Goal: Task Accomplishment & Management: Use online tool/utility

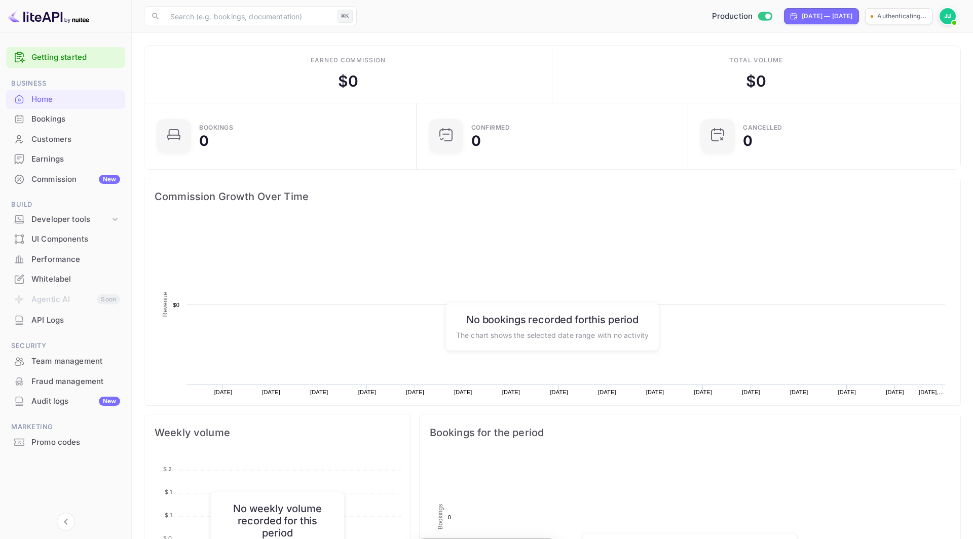
scroll to position [165, 266]
click at [69, 437] on div "Promo codes" at bounding box center [75, 443] width 89 height 12
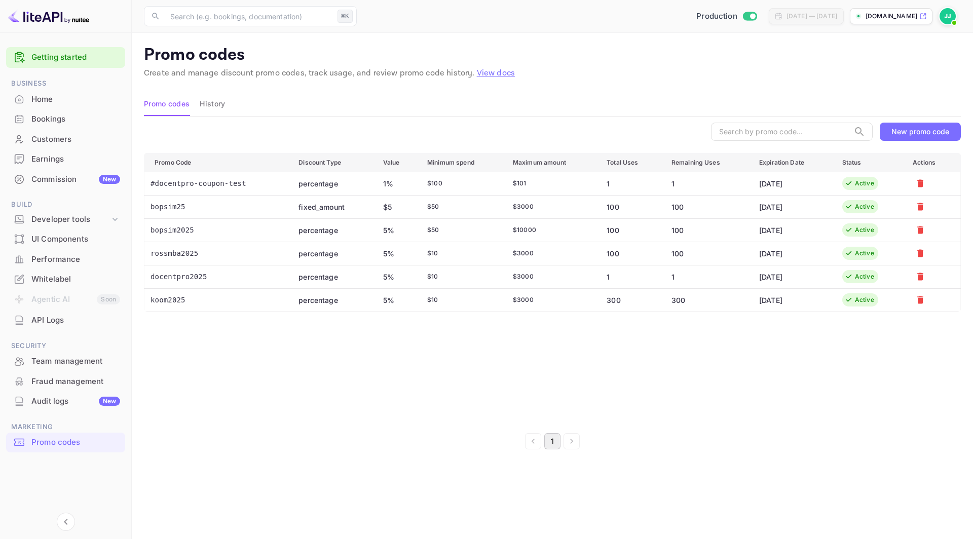
click at [941, 127] on div "New promo code" at bounding box center [921, 131] width 58 height 9
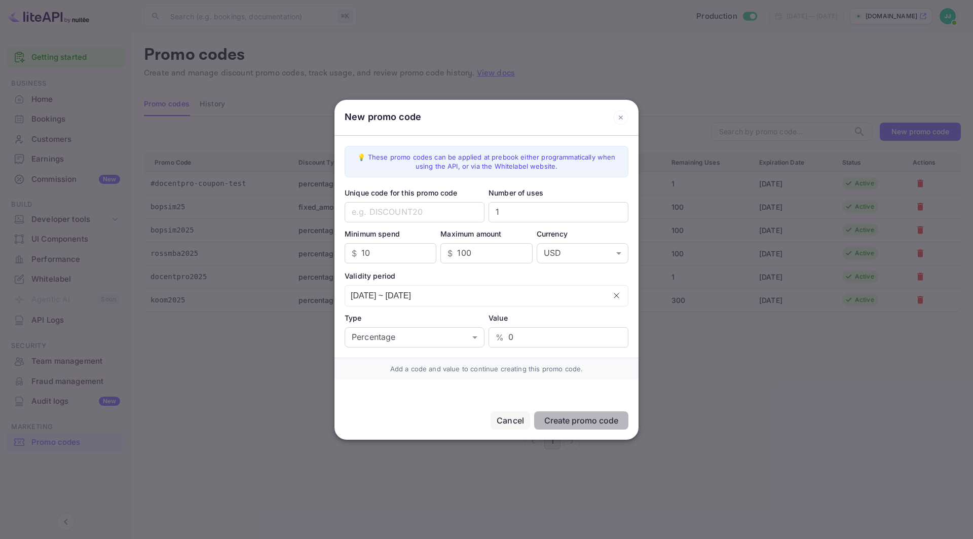
click at [407, 322] on div "Type" at bounding box center [415, 318] width 140 height 11
click at [409, 336] on body "Getting started Business Home Bookings Customers Earnings Commission New Build …" at bounding box center [486, 269] width 973 height 539
click at [397, 374] on li "Fixed amount" at bounding box center [415, 378] width 140 height 18
type input "fixed_amount"
click at [526, 340] on input "0" at bounding box center [566, 337] width 123 height 20
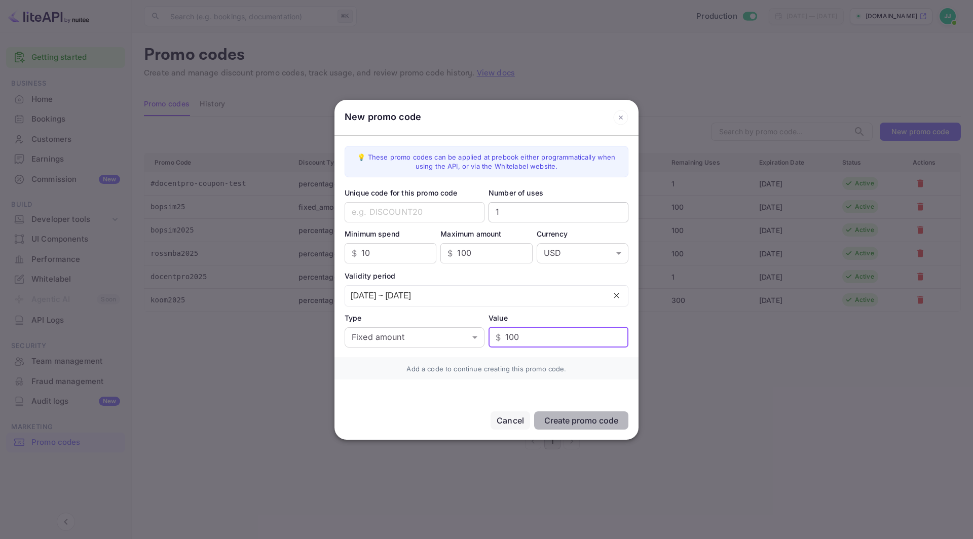
type input "100"
click at [529, 212] on input "1" at bounding box center [559, 212] width 140 height 20
click at [411, 212] on input "text" at bounding box center [415, 212] width 140 height 20
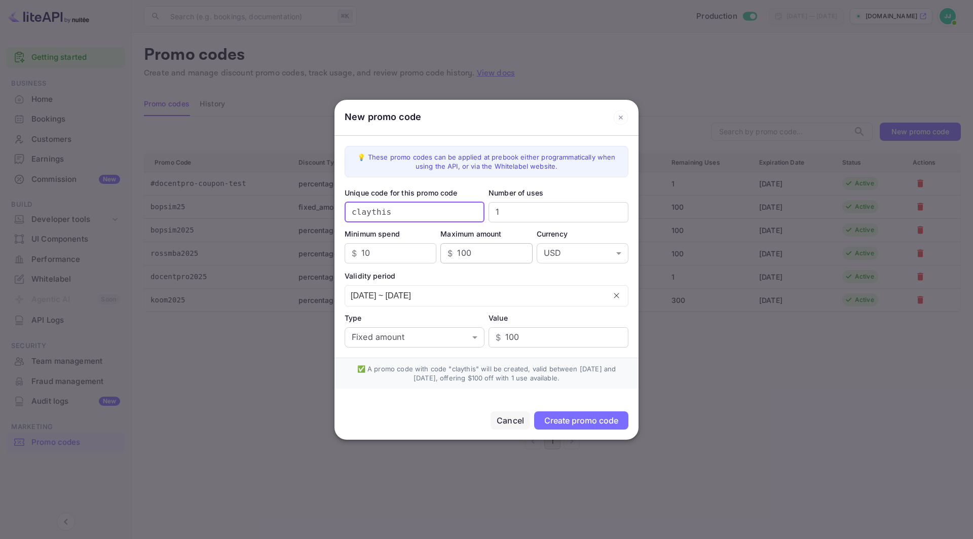
type input "claythis"
click at [485, 251] on input "100" at bounding box center [494, 253] width 75 height 20
type input "1"
type input "5"
type input "3000"
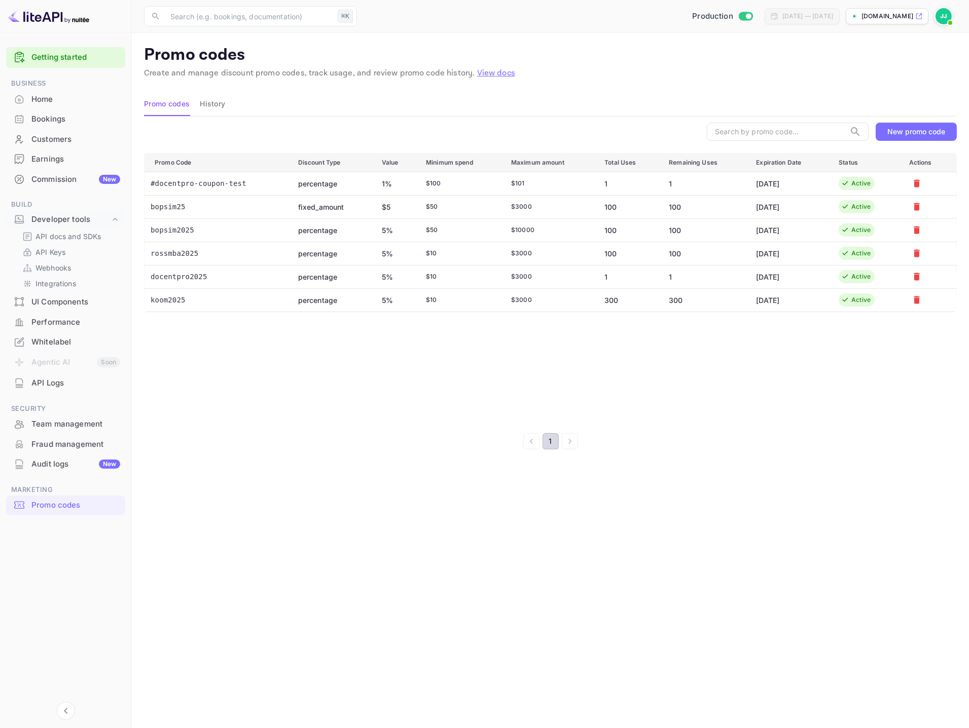
click at [747, 455] on div "​ New promo code Promo Code Discount Type Value Minimum spend Maximum amount To…" at bounding box center [550, 286] width 813 height 339
